Goal: Navigation & Orientation: Find specific page/section

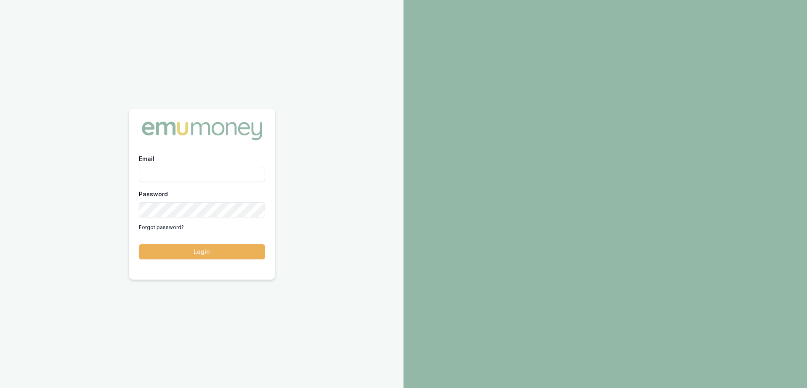
click at [219, 178] on input "Email" at bounding box center [202, 174] width 126 height 15
type input "[PERSON_NAME][EMAIL_ADDRESS][DOMAIN_NAME]"
click at [139, 244] on button "Login" at bounding box center [202, 251] width 126 height 15
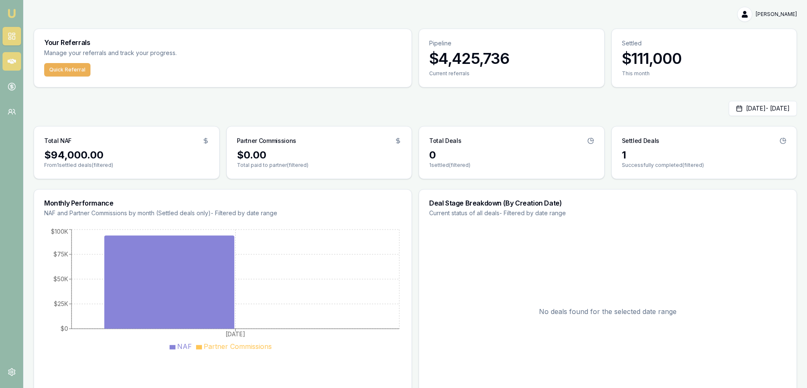
click at [9, 60] on icon at bounding box center [12, 61] width 8 height 5
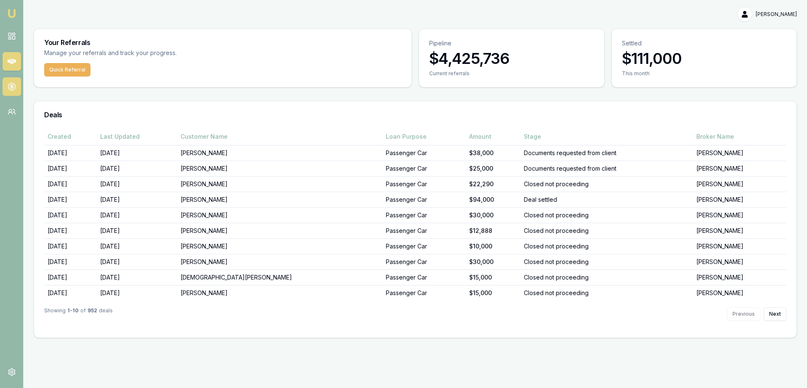
click at [16, 87] on link at bounding box center [12, 86] width 19 height 19
